Goal: Information Seeking & Learning: Learn about a topic

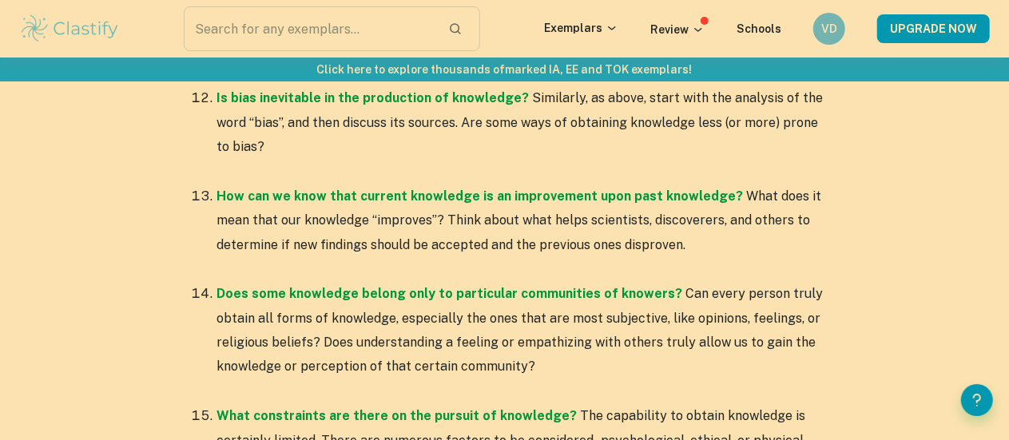
scroll to position [2398, 0]
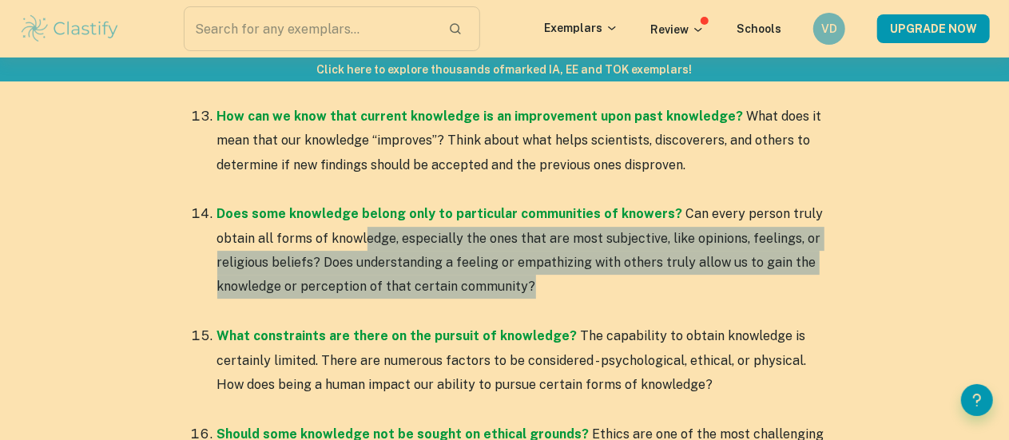
drag, startPoint x: 365, startPoint y: 226, endPoint x: 587, endPoint y: 269, distance: 226.3
click at [587, 269] on p "Does some knowledge belong only to particular communities of knowers? Can every…" at bounding box center [520, 251] width 607 height 98
drag, startPoint x: 595, startPoint y: 260, endPoint x: 380, endPoint y: 228, distance: 217.3
click at [380, 228] on p "Does some knowledge belong only to particular communities of knowers? Can every…" at bounding box center [520, 251] width 607 height 98
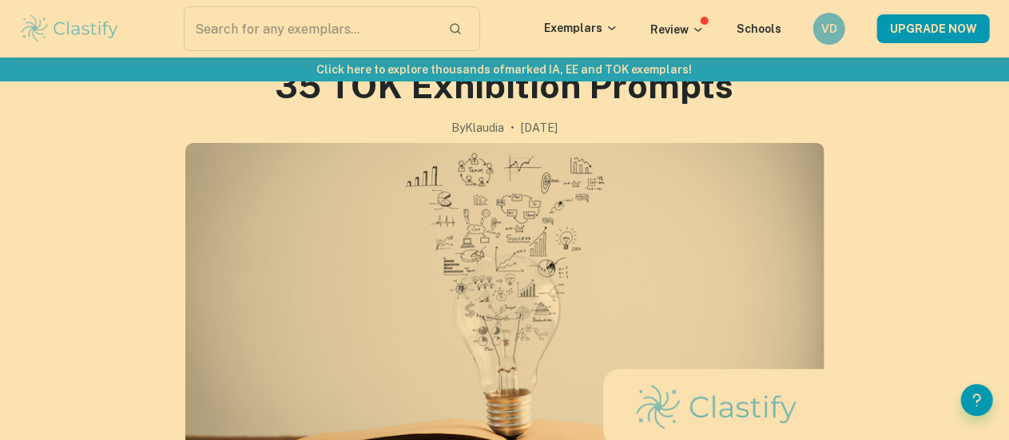
scroll to position [0, 0]
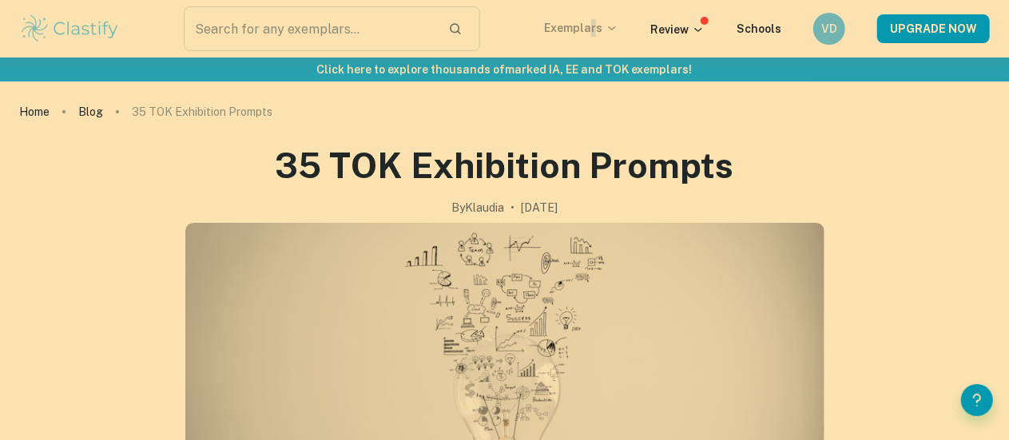
click at [600, 30] on p "Exemplars" at bounding box center [581, 28] width 74 height 18
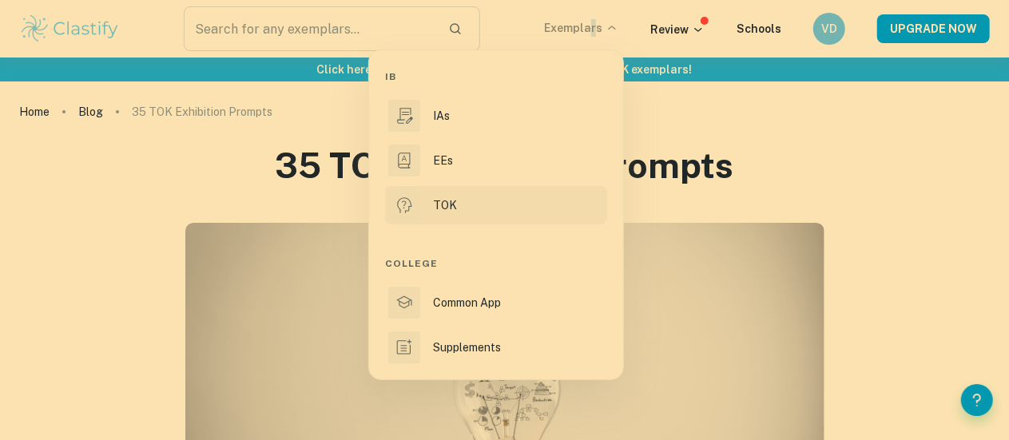
click at [438, 199] on p "TOK" at bounding box center [445, 206] width 24 height 18
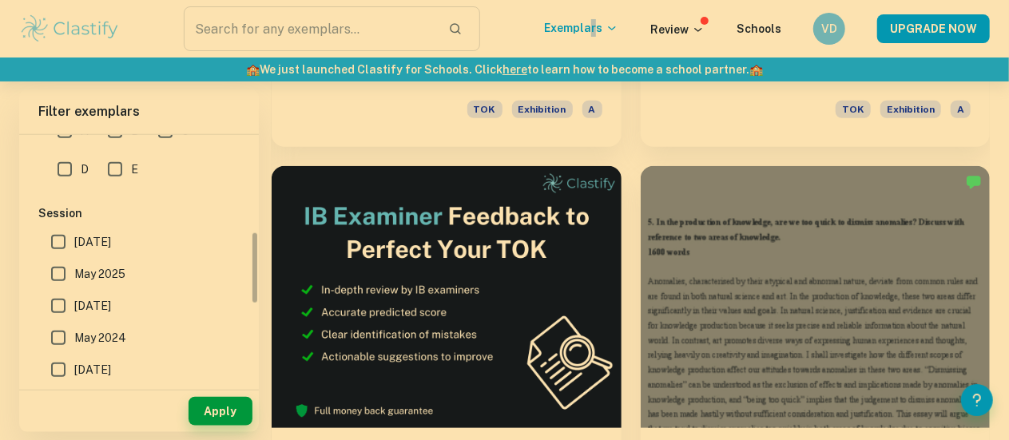
scroll to position [320, 0]
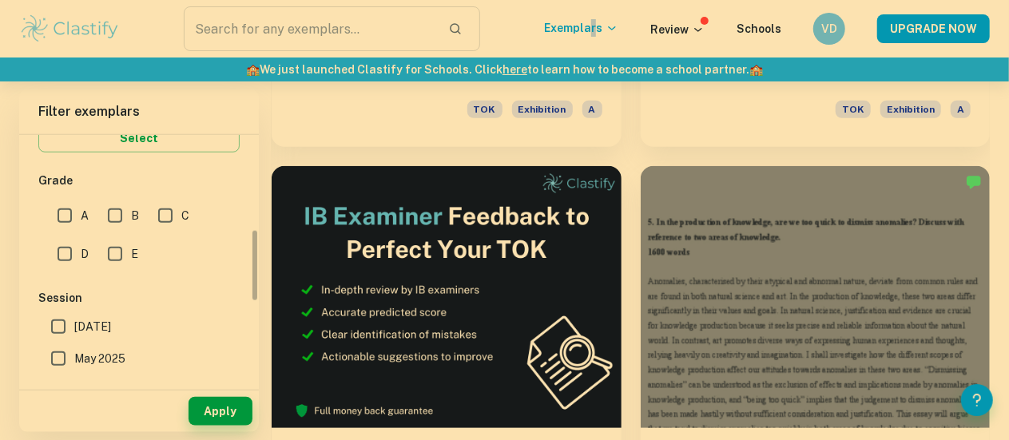
click at [63, 217] on input "A" at bounding box center [65, 216] width 32 height 32
checkbox input "true"
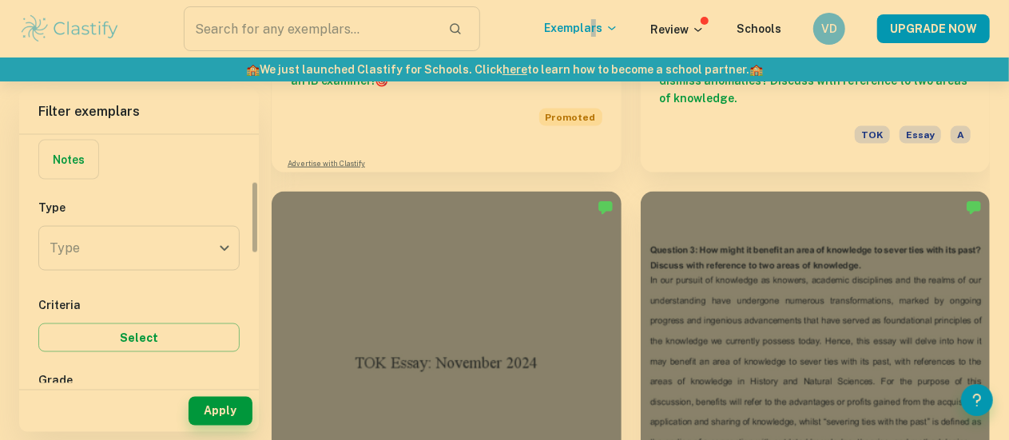
scroll to position [160, 0]
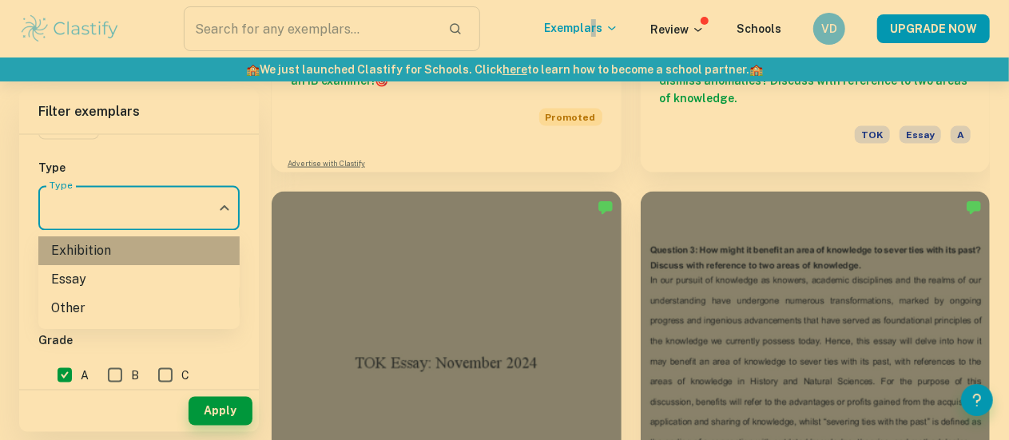
click at [135, 246] on li "Exhibition" at bounding box center [138, 251] width 201 height 29
type input "Exhibition"
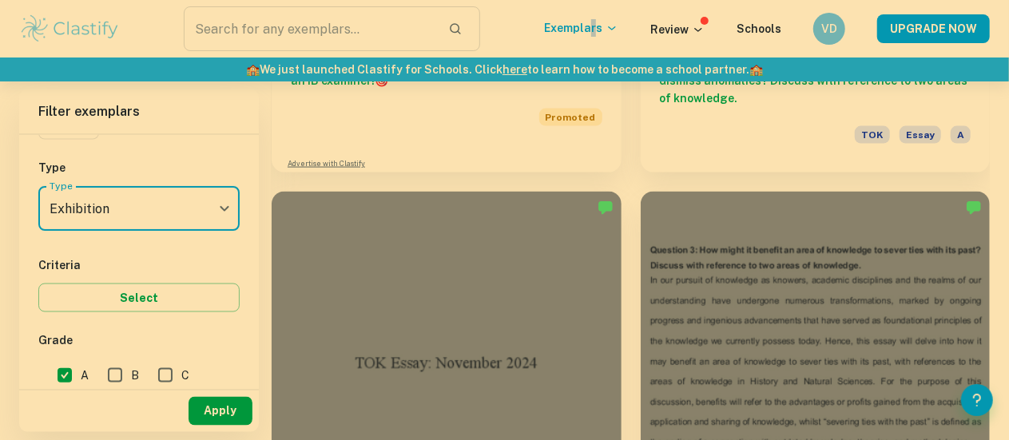
click at [229, 421] on button "Apply" at bounding box center [221, 411] width 64 height 29
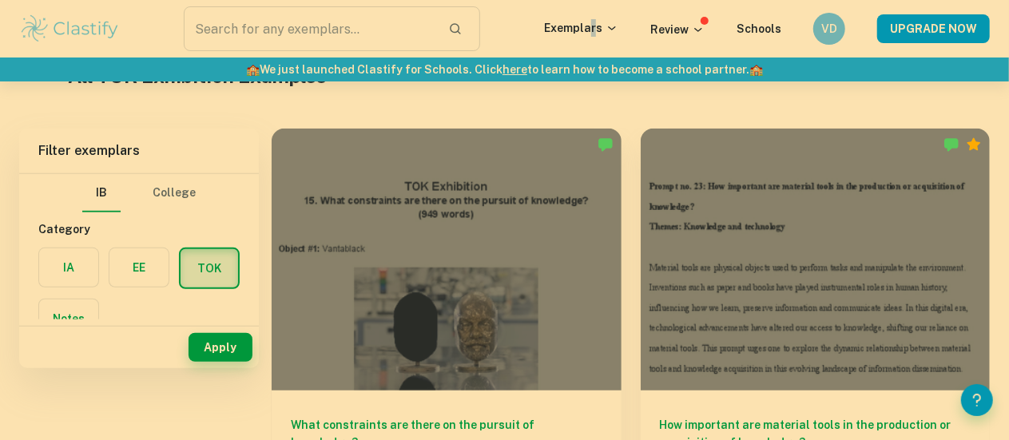
scroll to position [160, 0]
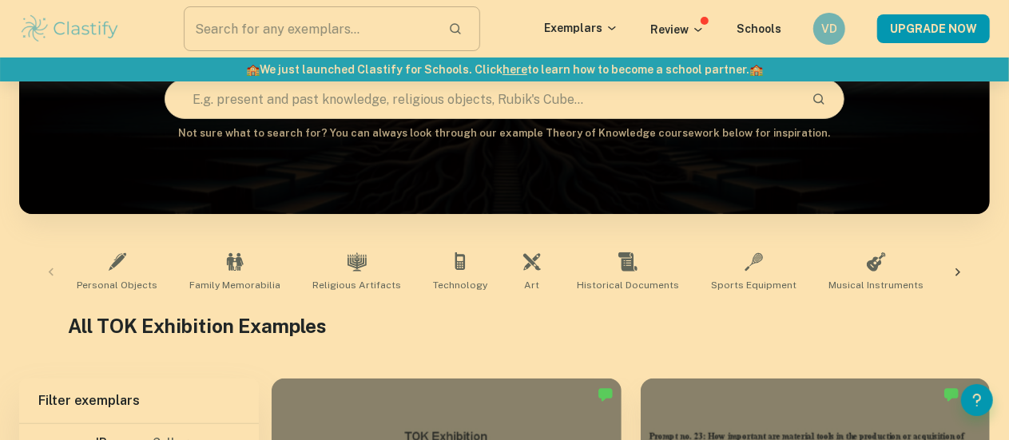
click at [352, 25] on input "text" at bounding box center [310, 28] width 252 height 45
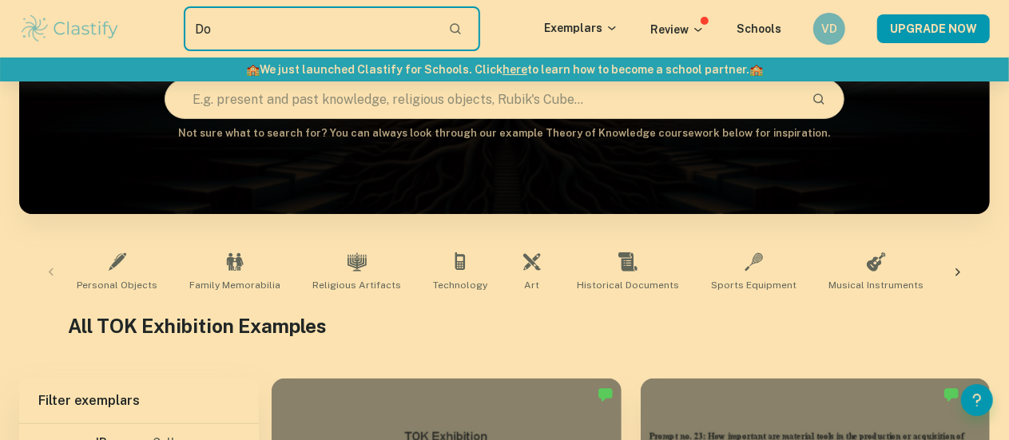
type input "D"
paste input "Does knowledge belong only to particular communities of knowers?"
type input "Does knowledge belong only to particular communities of knowers?"
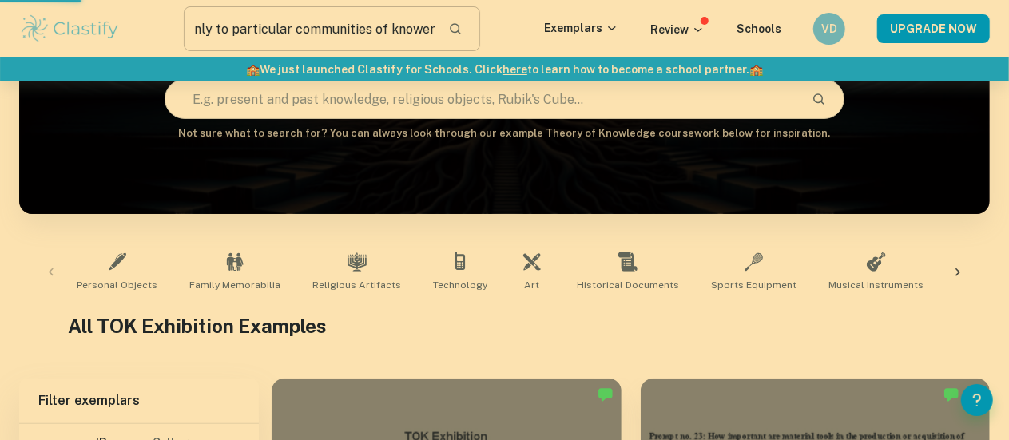
scroll to position [0, 0]
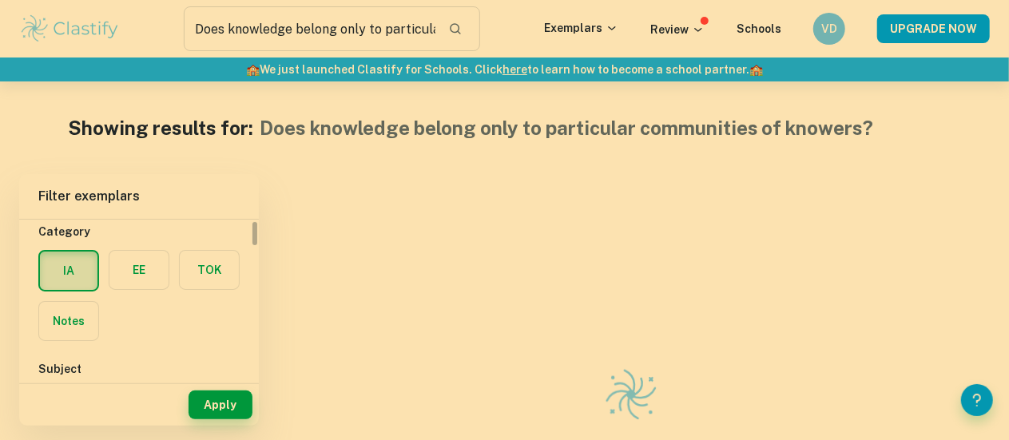
scroll to position [80, 0]
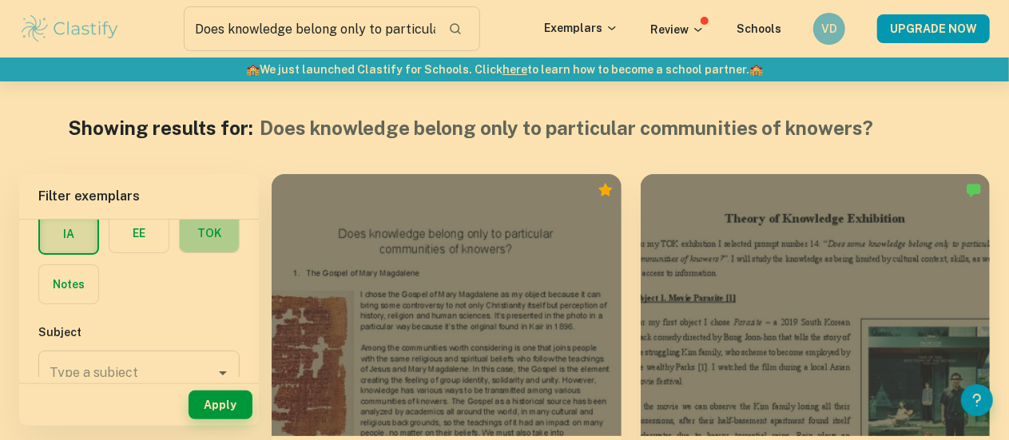
click at [200, 242] on label "button" at bounding box center [209, 233] width 59 height 38
click at [0, 0] on input "radio" at bounding box center [0, 0] width 0 height 0
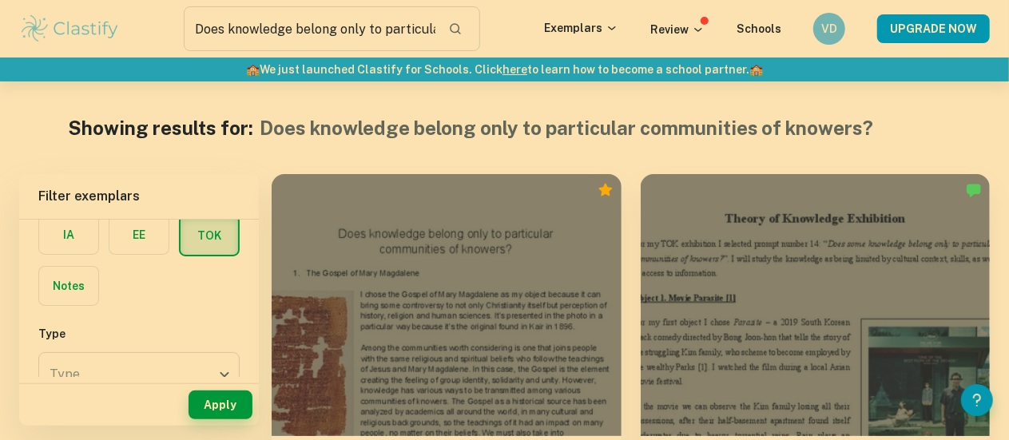
scroll to position [158, 0]
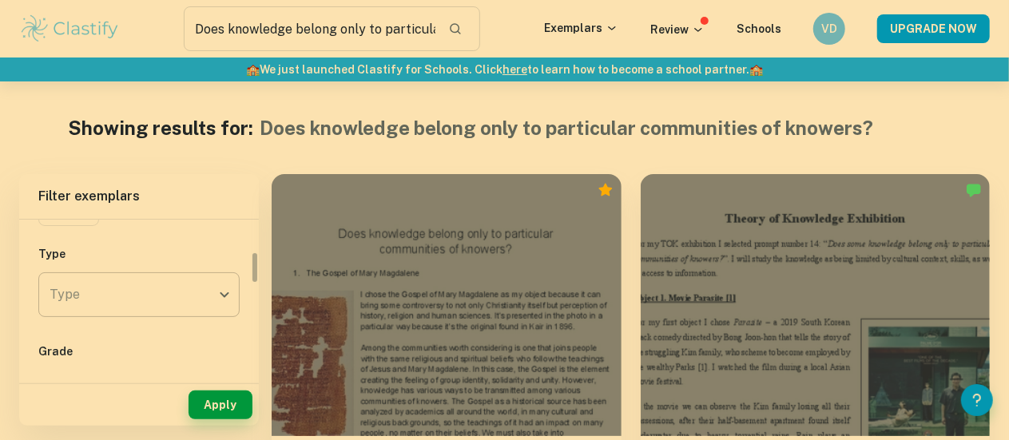
click at [157, 285] on body "We value your privacy We use cookies to enhance your browsing experience, serve…" at bounding box center [504, 302] width 1009 height 440
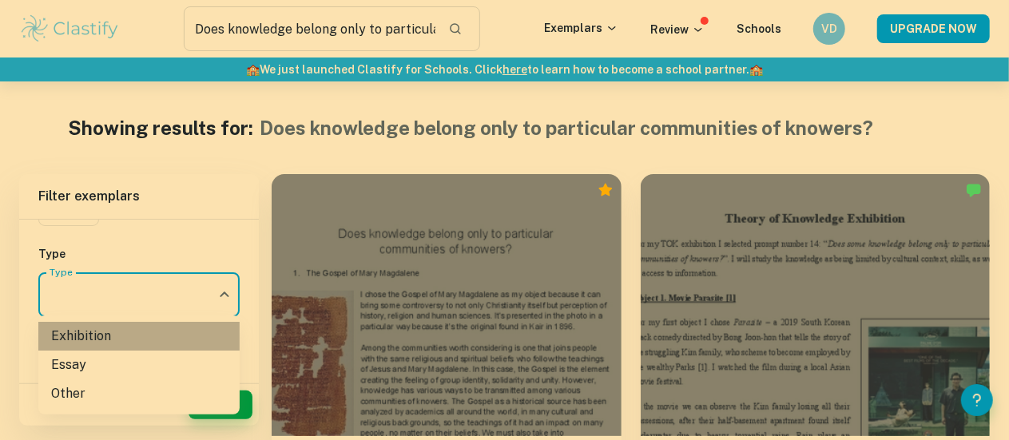
drag, startPoint x: 105, startPoint y: 335, endPoint x: 110, endPoint y: 320, distance: 15.2
click at [105, 336] on li "Exhibition" at bounding box center [138, 336] width 201 height 29
type input "Exhibition"
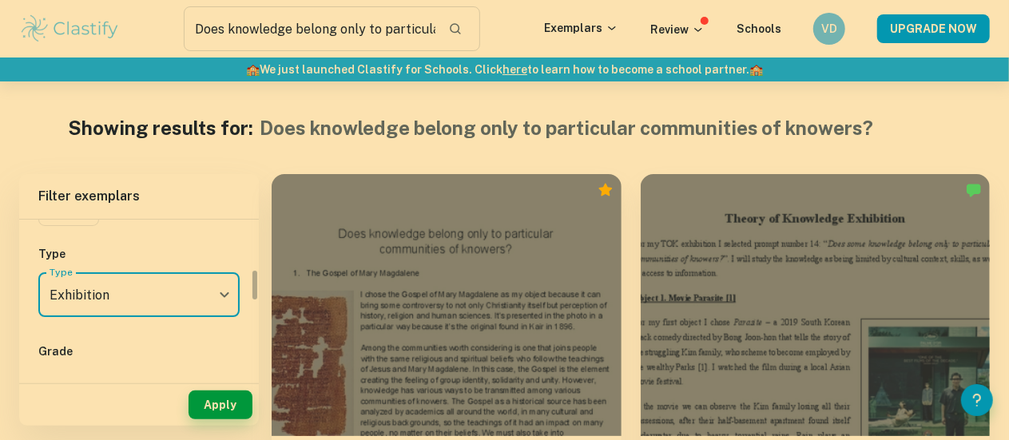
scroll to position [318, 0]
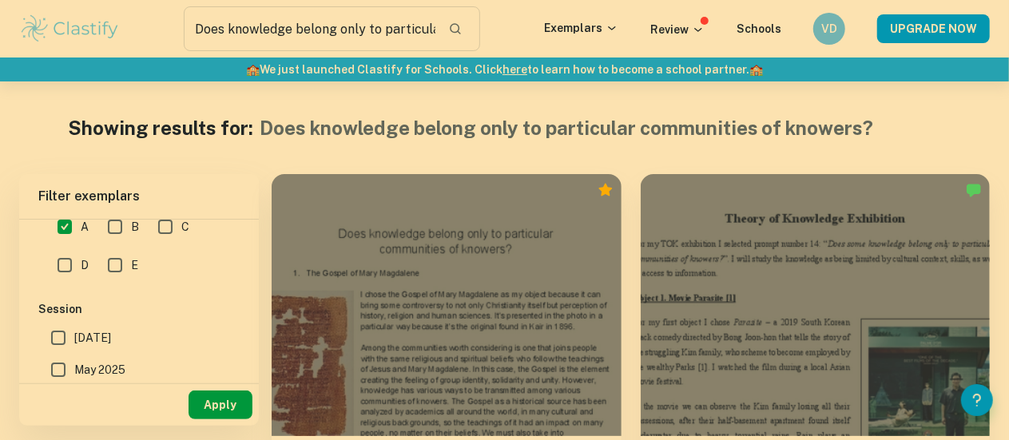
click at [219, 400] on button "Apply" at bounding box center [221, 405] width 64 height 29
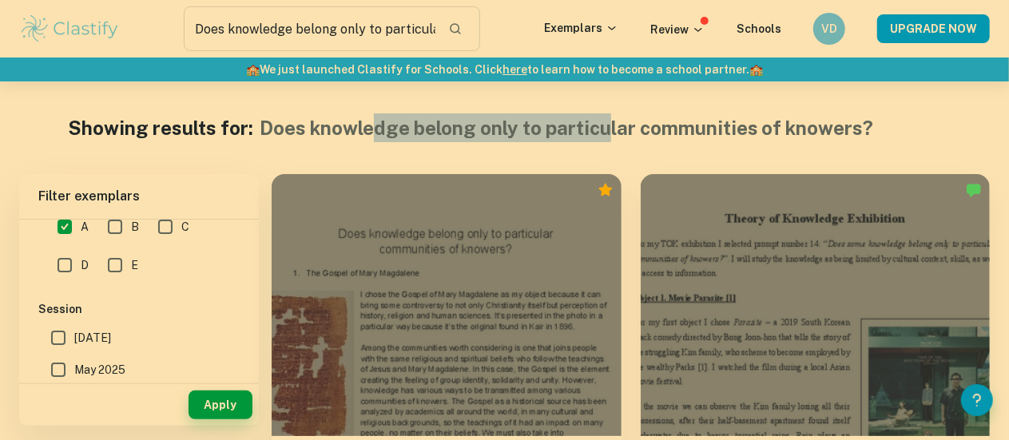
drag, startPoint x: 376, startPoint y: 122, endPoint x: 613, endPoint y: 130, distance: 237.5
click at [613, 130] on h1 "Does knowledge belong only to particular communities of knowers?" at bounding box center [567, 127] width 615 height 29
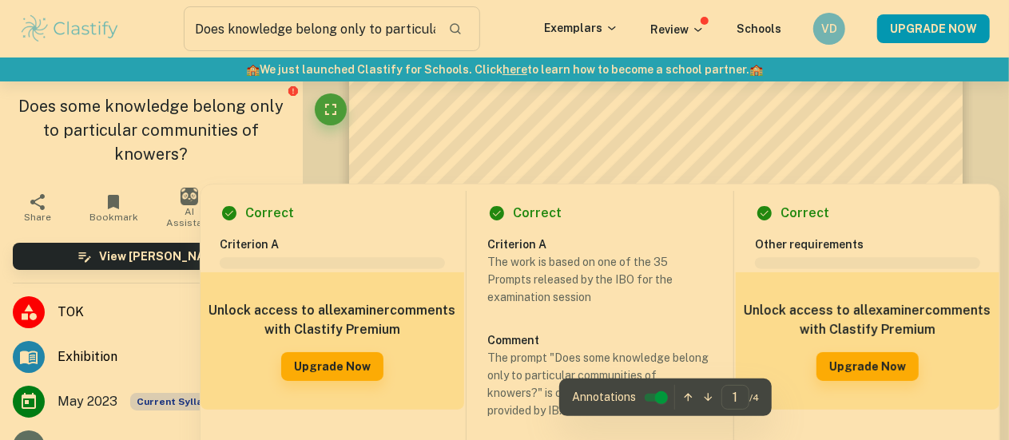
scroll to position [160, 0]
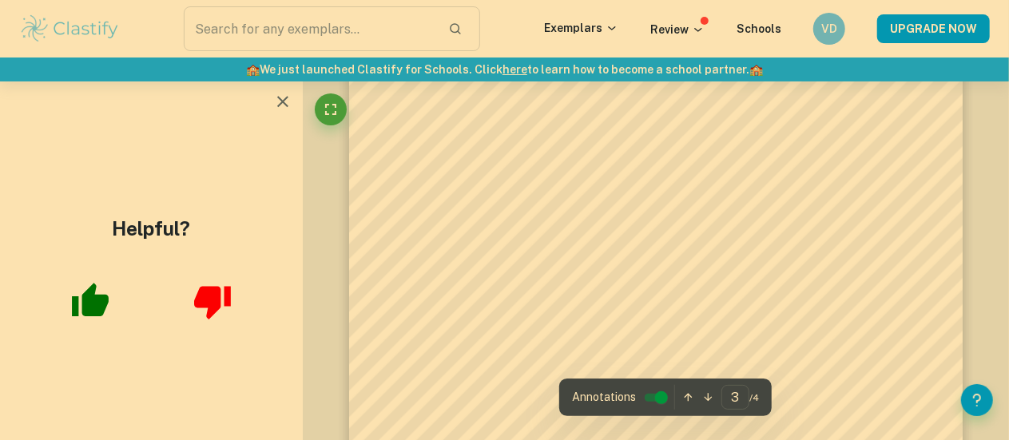
scroll to position [2637, 0]
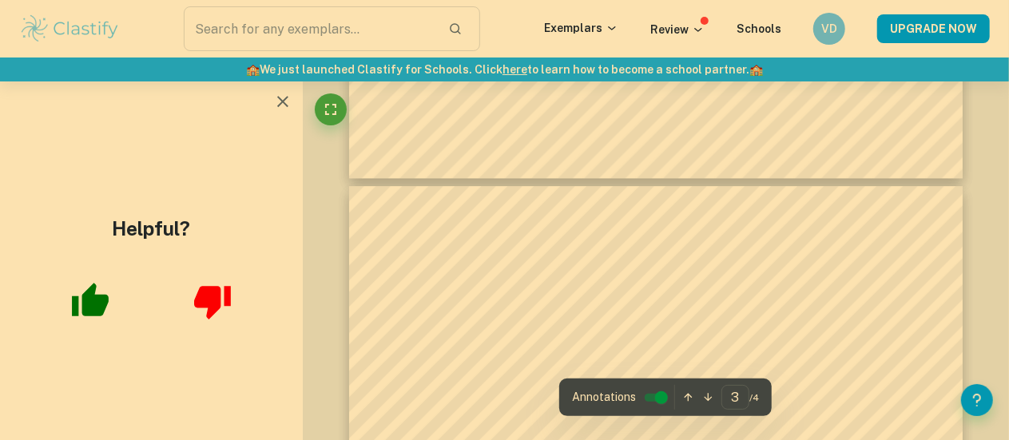
type input "4"
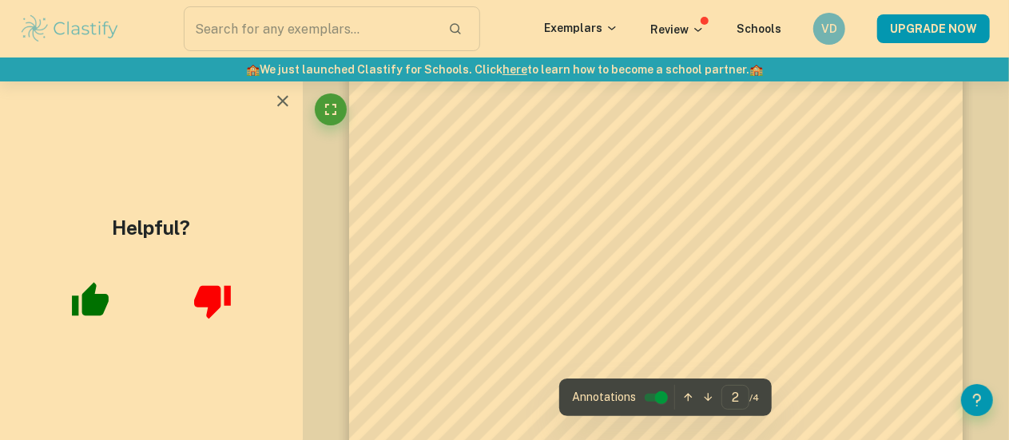
scroll to position [1518, 0]
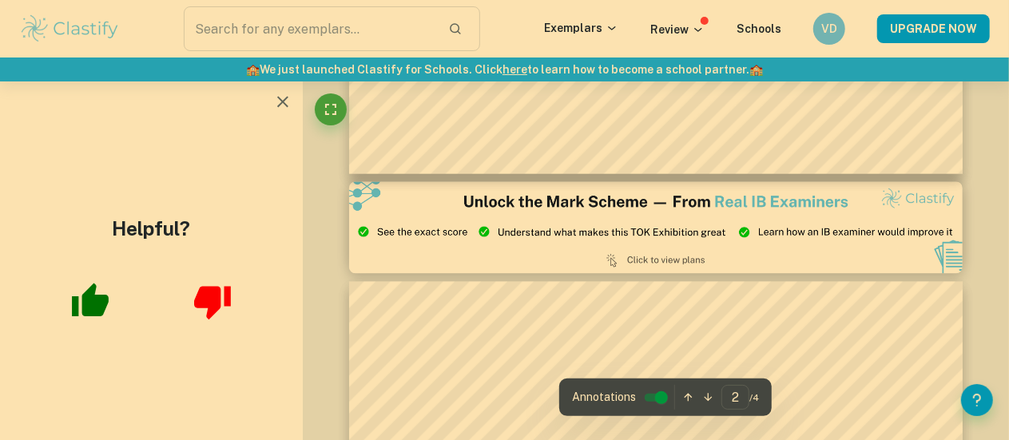
type input "3"
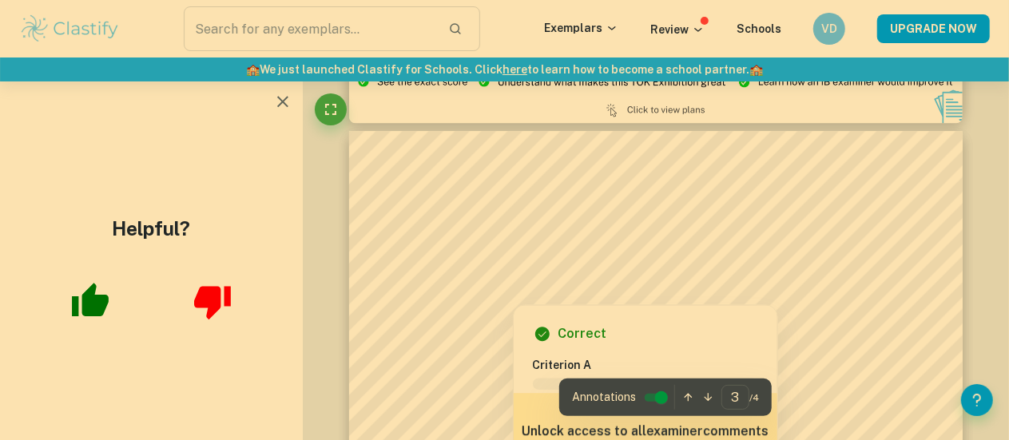
scroll to position [1998, 0]
